Goal: Task Accomplishment & Management: Complete application form

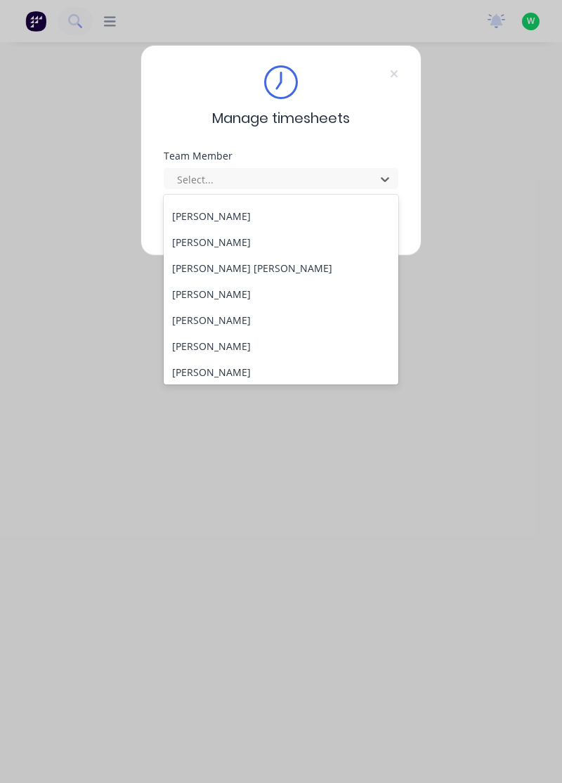
scroll to position [464, 0]
click at [247, 291] on div "[PERSON_NAME]" at bounding box center [281, 293] width 235 height 26
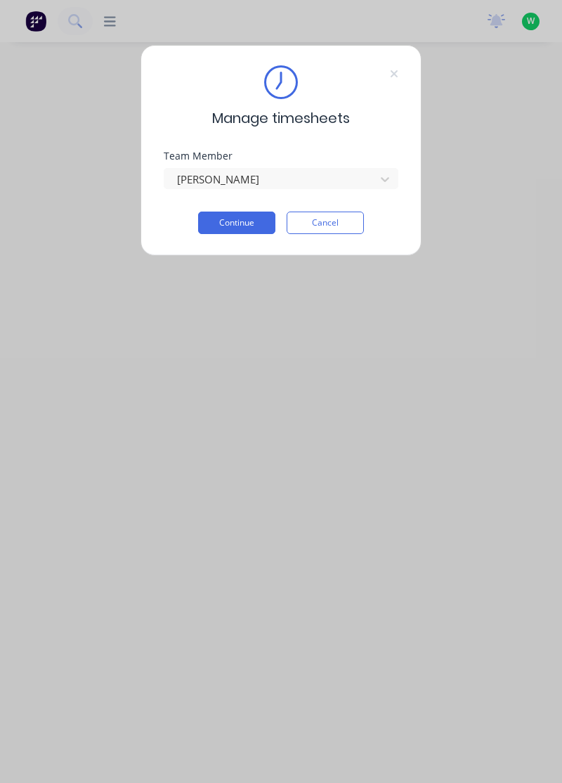
click at [236, 232] on button "Continue" at bounding box center [236, 222] width 77 height 22
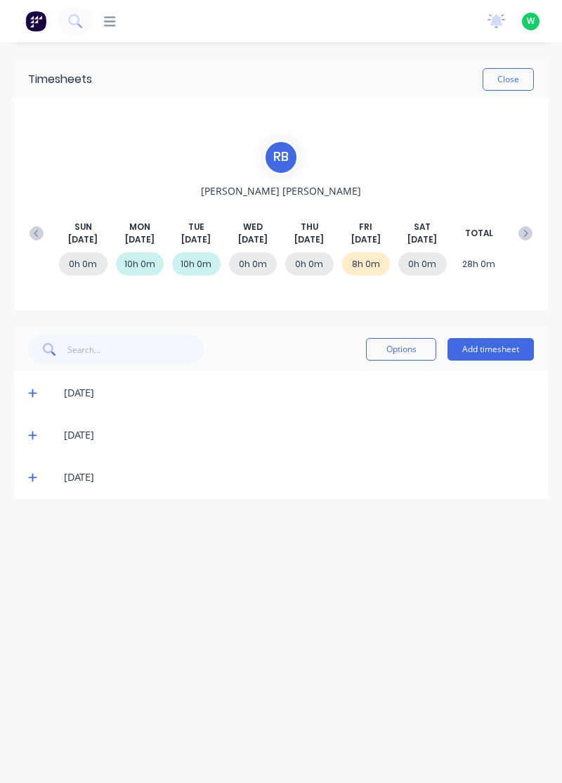
click at [491, 352] on button "Add timesheet" at bounding box center [491, 349] width 86 height 22
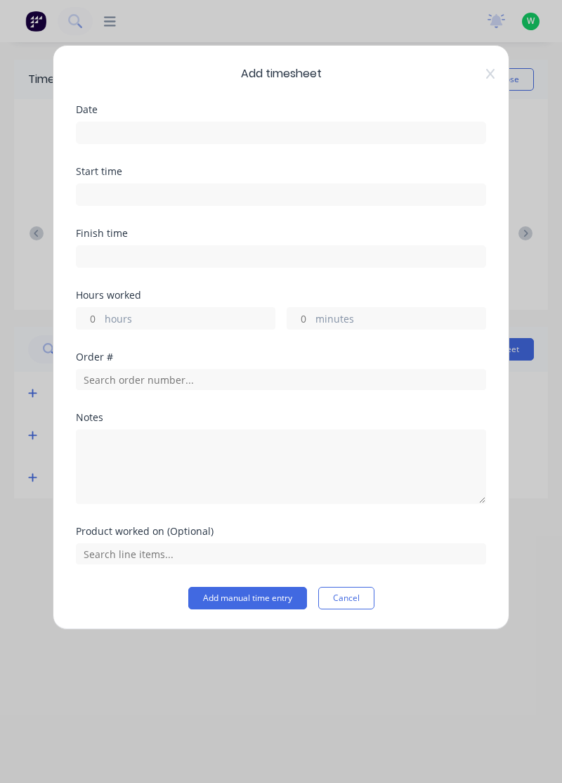
click at [175, 131] on input at bounding box center [281, 132] width 409 height 21
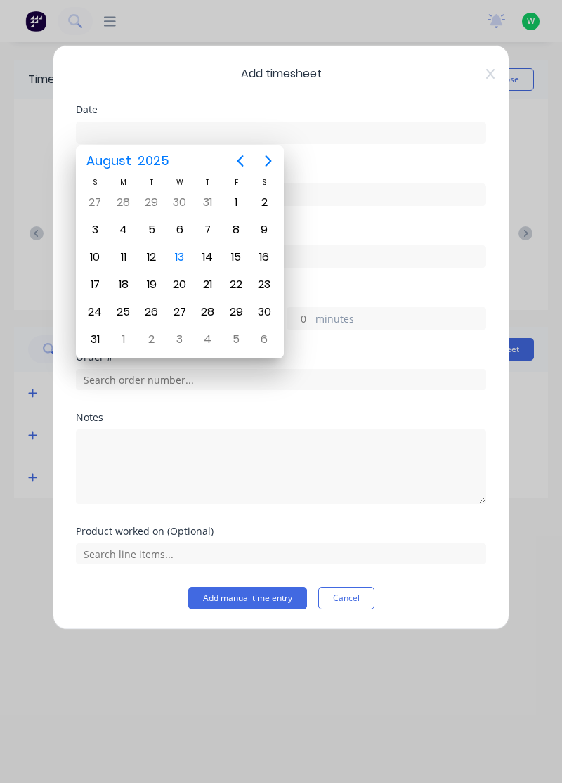
click at [184, 264] on div "13" at bounding box center [179, 257] width 21 height 21
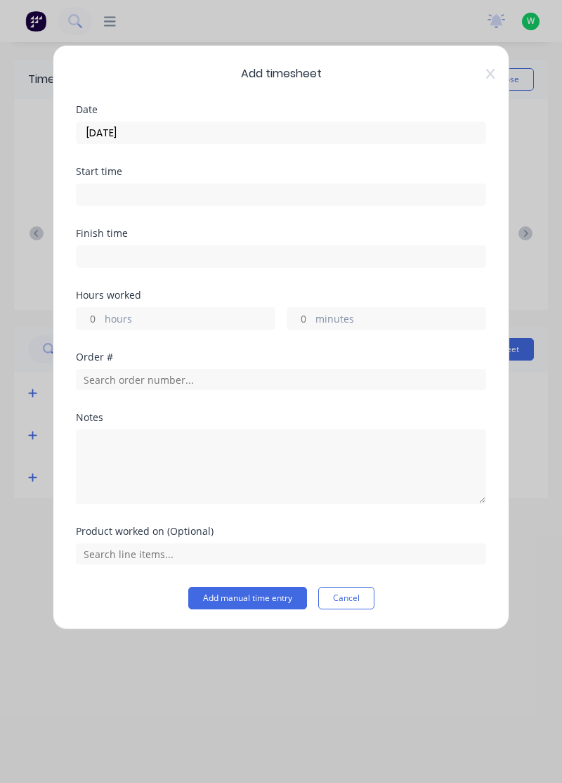
type input "[DATE]"
click at [94, 309] on input "hours" at bounding box center [89, 318] width 25 height 21
type input "3"
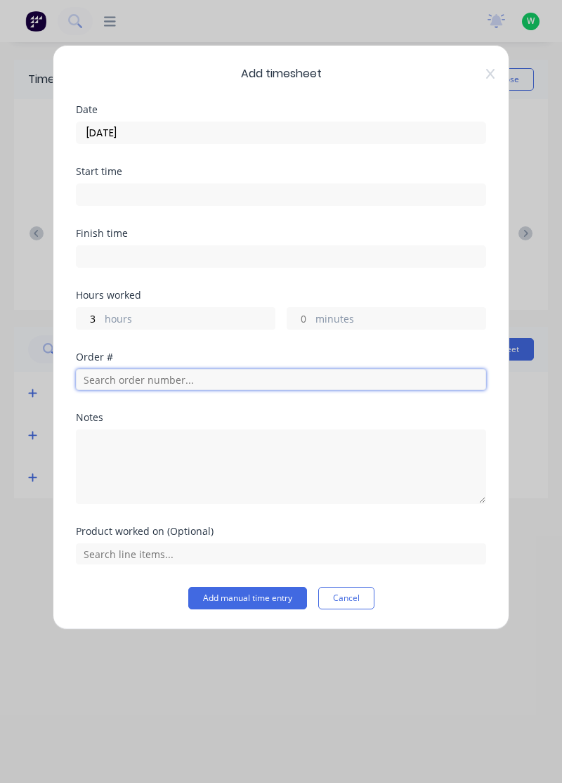
click at [166, 380] on input "text" at bounding box center [281, 379] width 410 height 21
type input "19038"
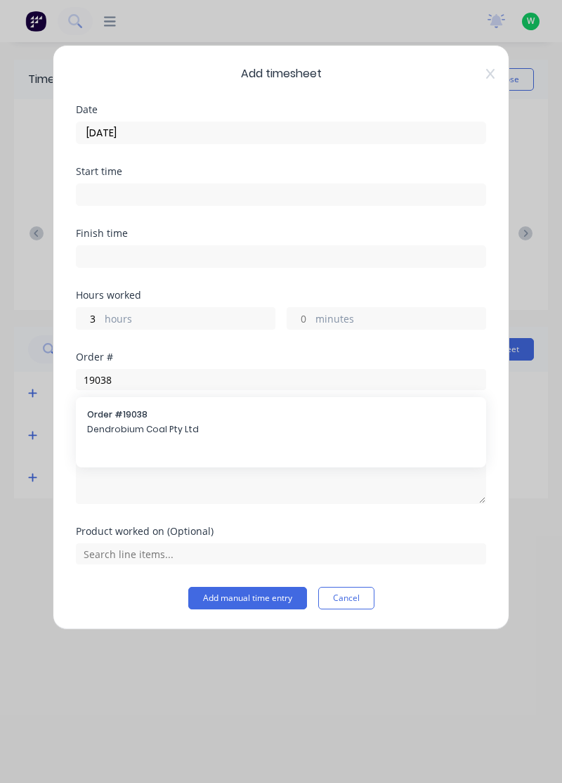
click at [141, 415] on span "Order # 19038" at bounding box center [281, 414] width 388 height 13
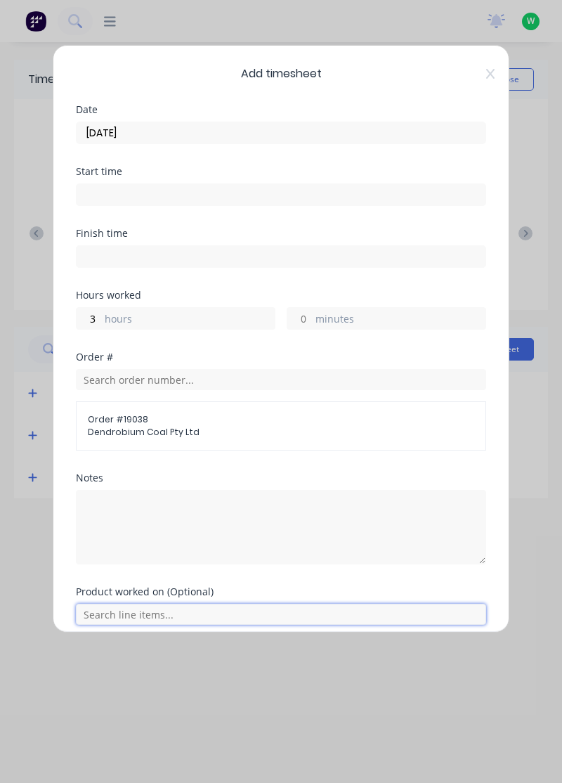
click at [147, 610] on input "text" at bounding box center [281, 613] width 410 height 21
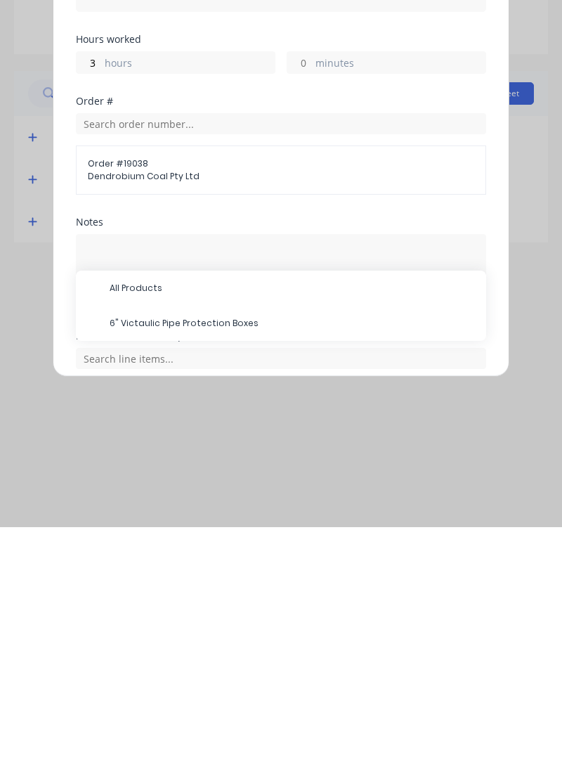
click at [185, 579] on span "6" Victaulic Pipe Protection Boxes" at bounding box center [292, 579] width 365 height 13
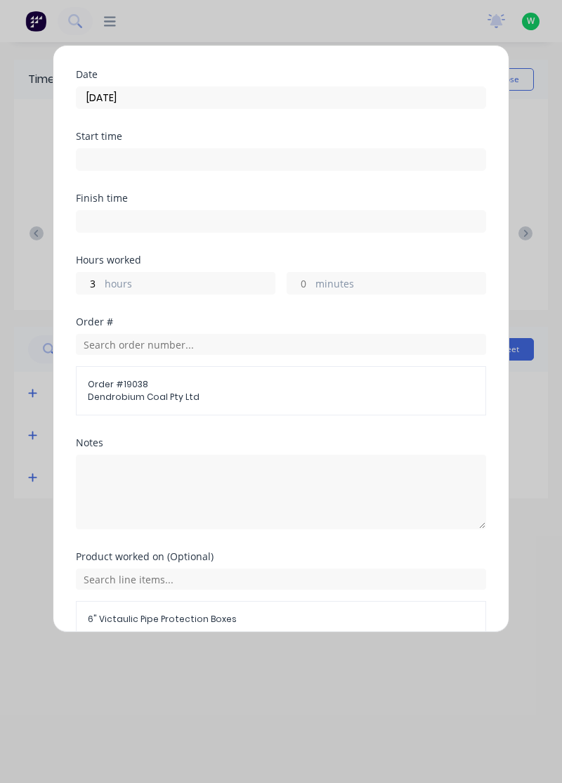
scroll to position [102, 0]
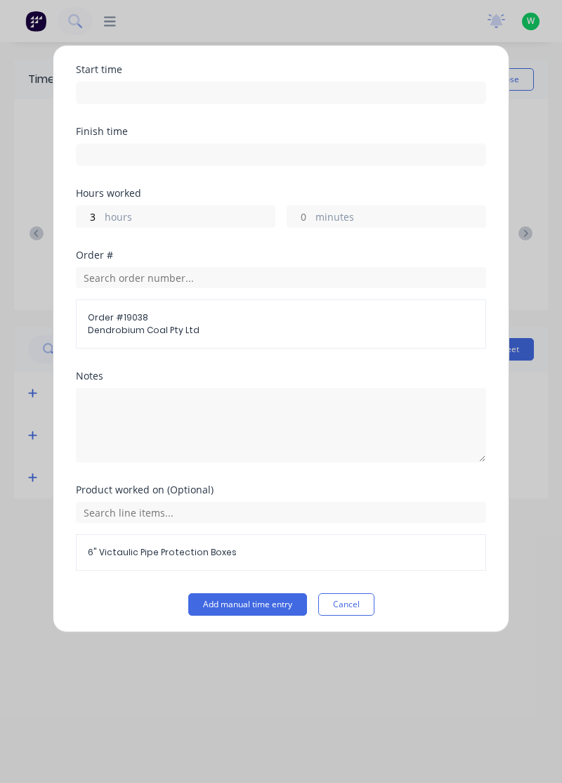
click at [266, 604] on button "Add manual time entry" at bounding box center [247, 604] width 119 height 22
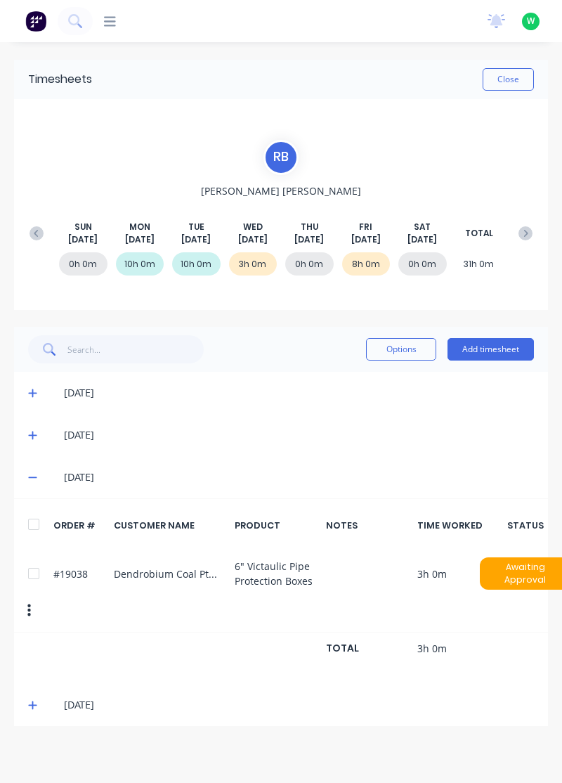
click at [30, 433] on icon at bounding box center [32, 435] width 9 height 10
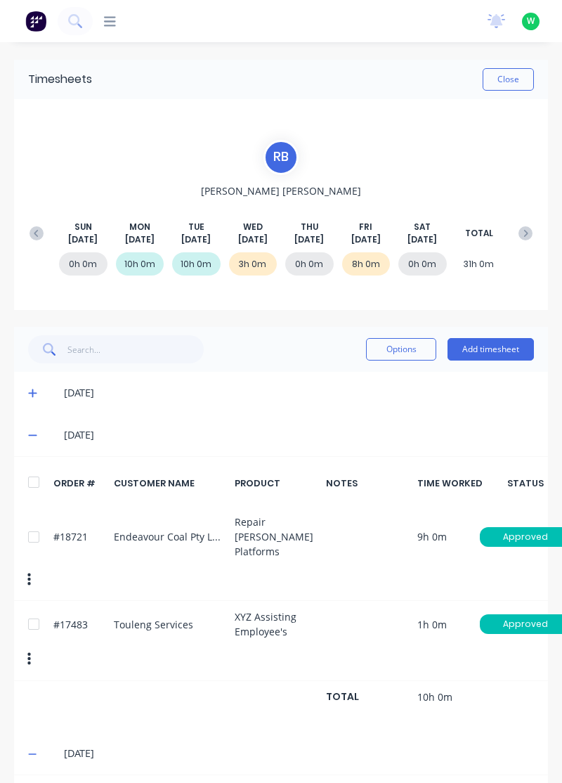
click at [503, 82] on button "Close" at bounding box center [508, 79] width 51 height 22
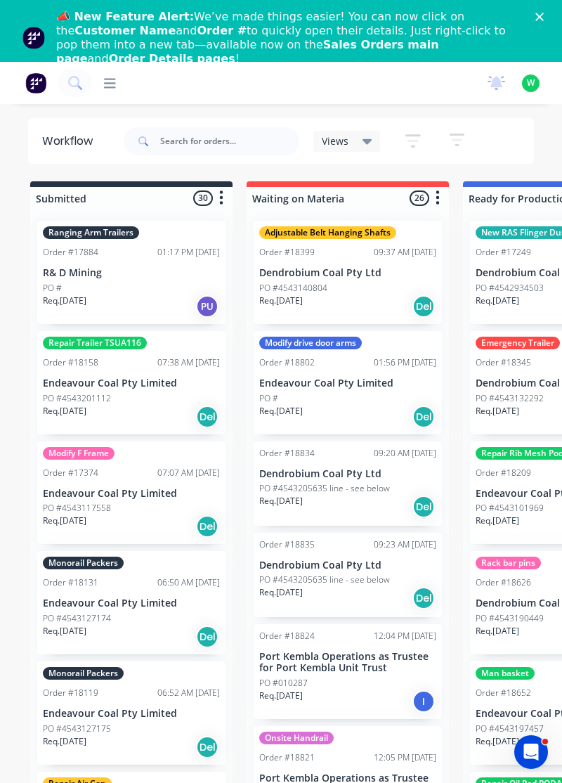
click at [535, 17] on icon "Close" at bounding box center [539, 17] width 8 height 8
